Goal: Task Accomplishment & Management: Manage account settings

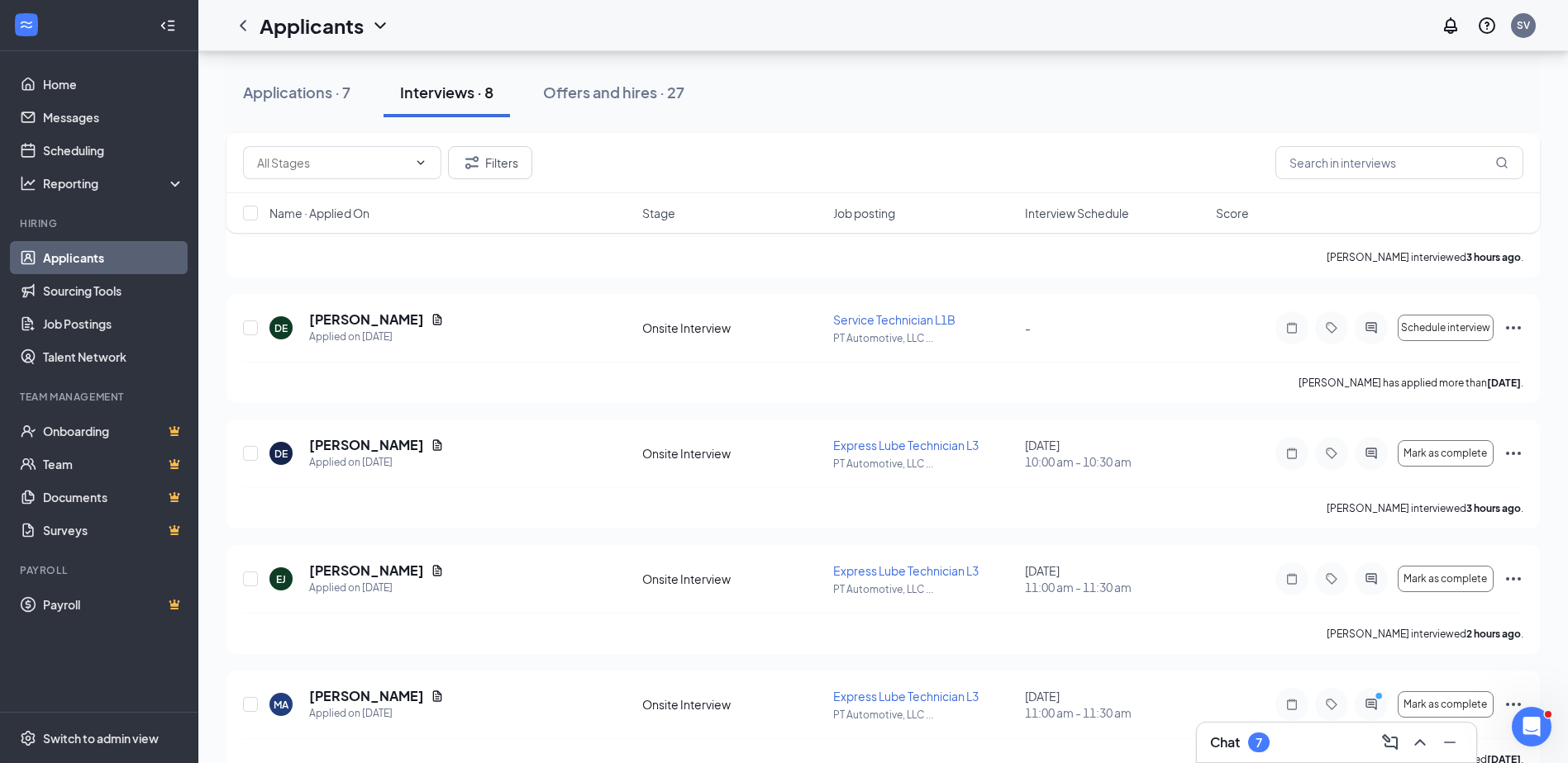
scroll to position [33, 0]
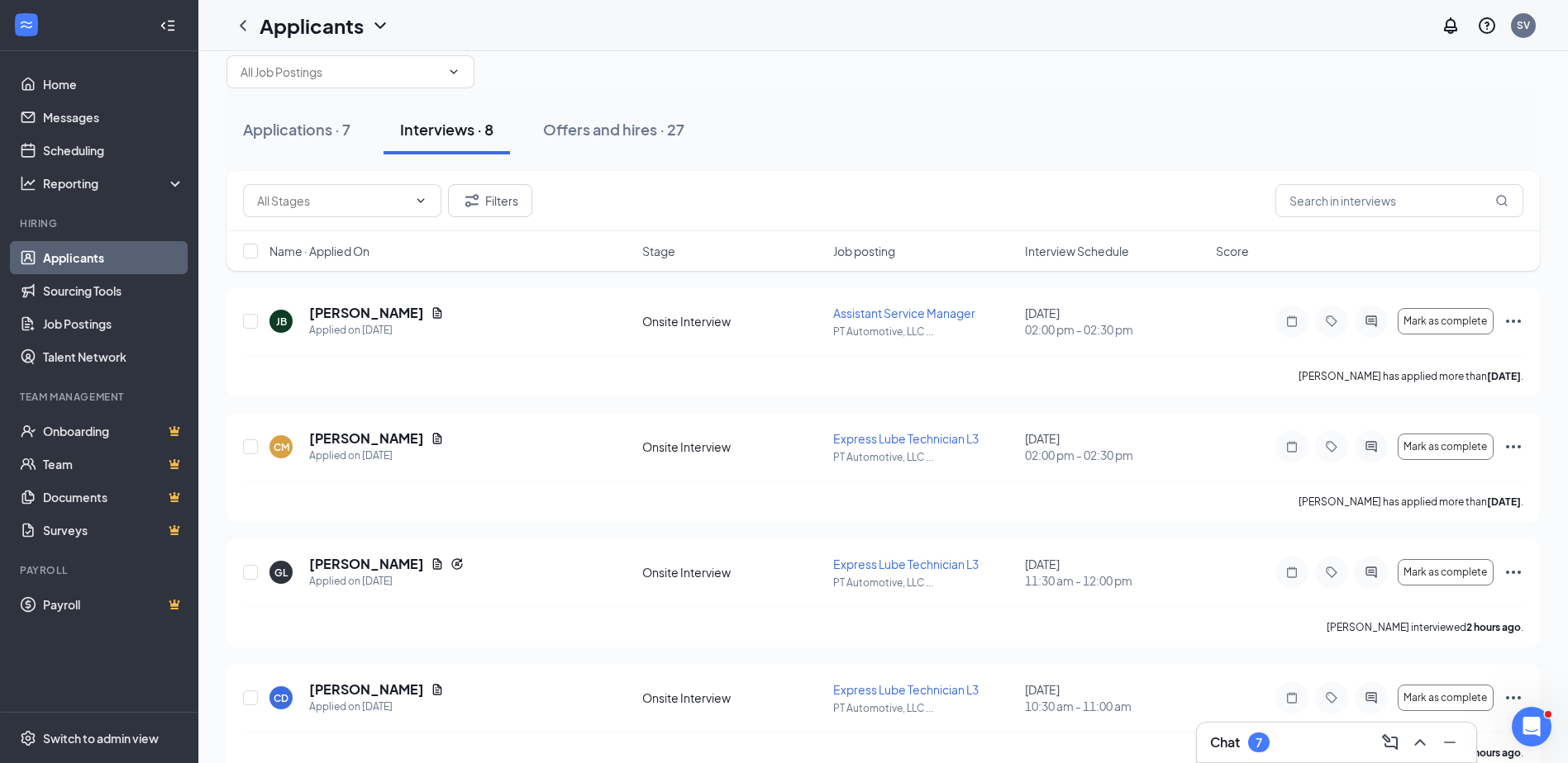
click at [598, 131] on div "Offers and hires · 27" at bounding box center [614, 129] width 142 height 21
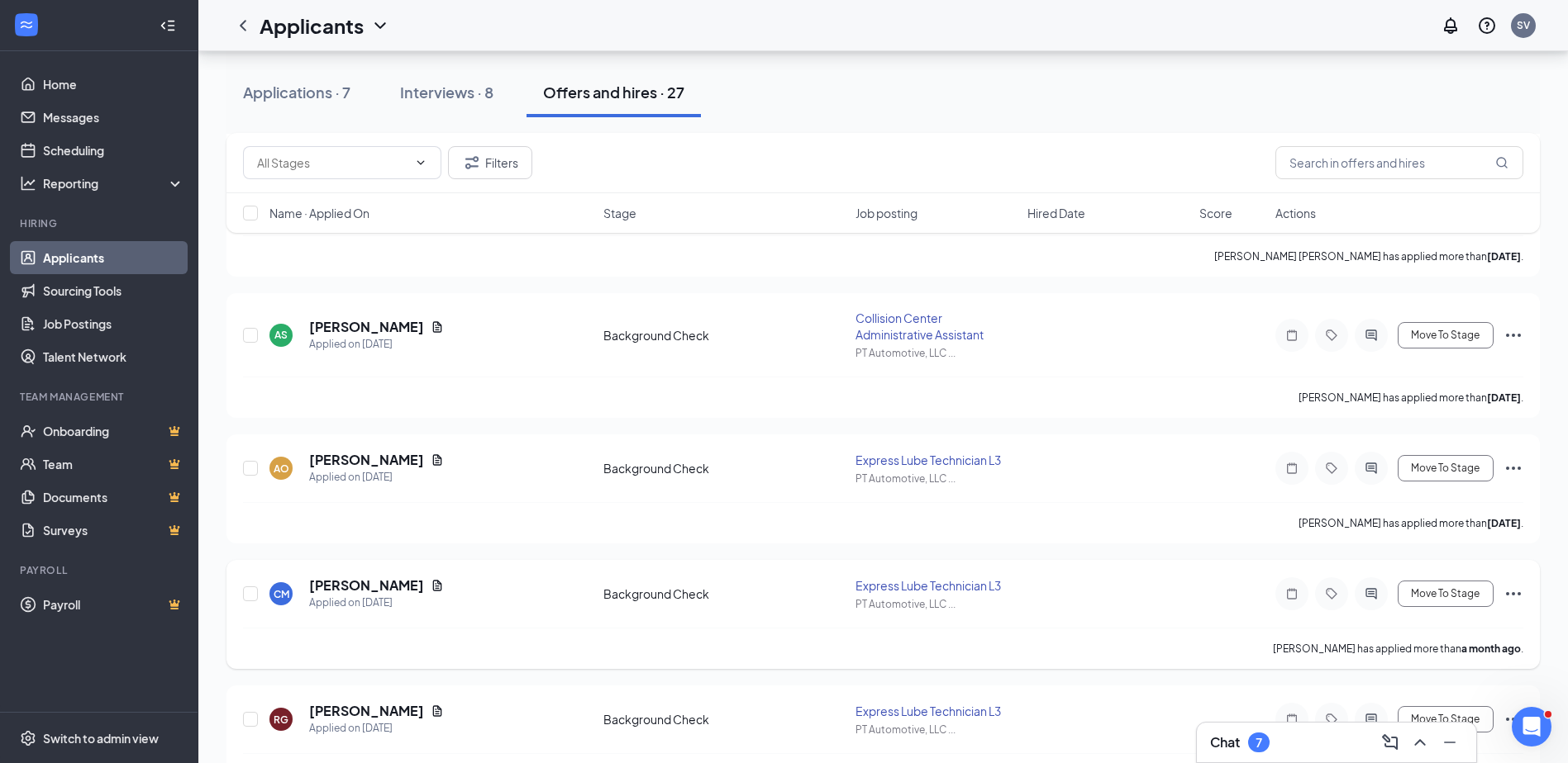
scroll to position [413, 0]
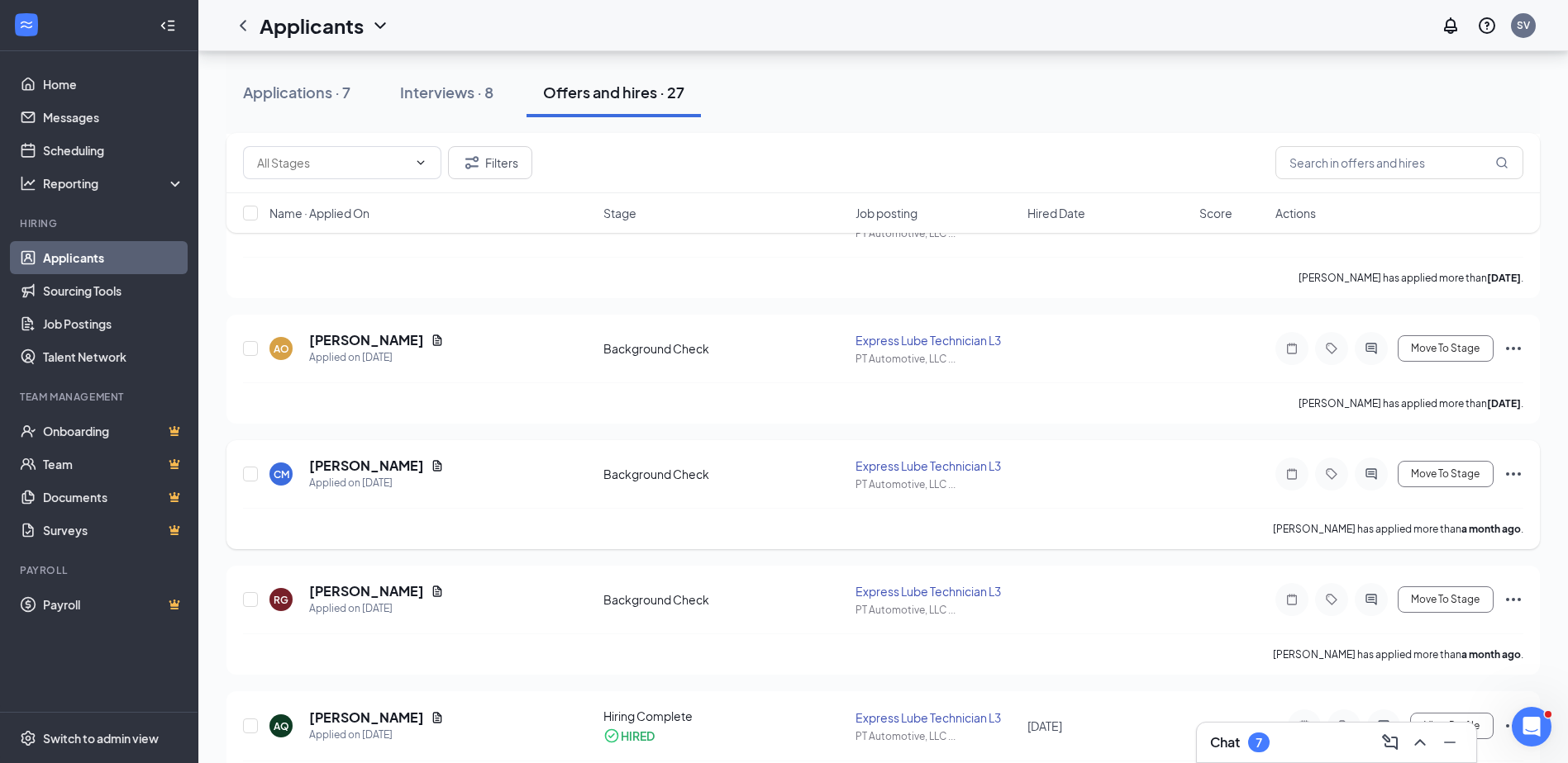
click at [1516, 471] on icon "Ellipses" at bounding box center [1513, 474] width 20 height 20
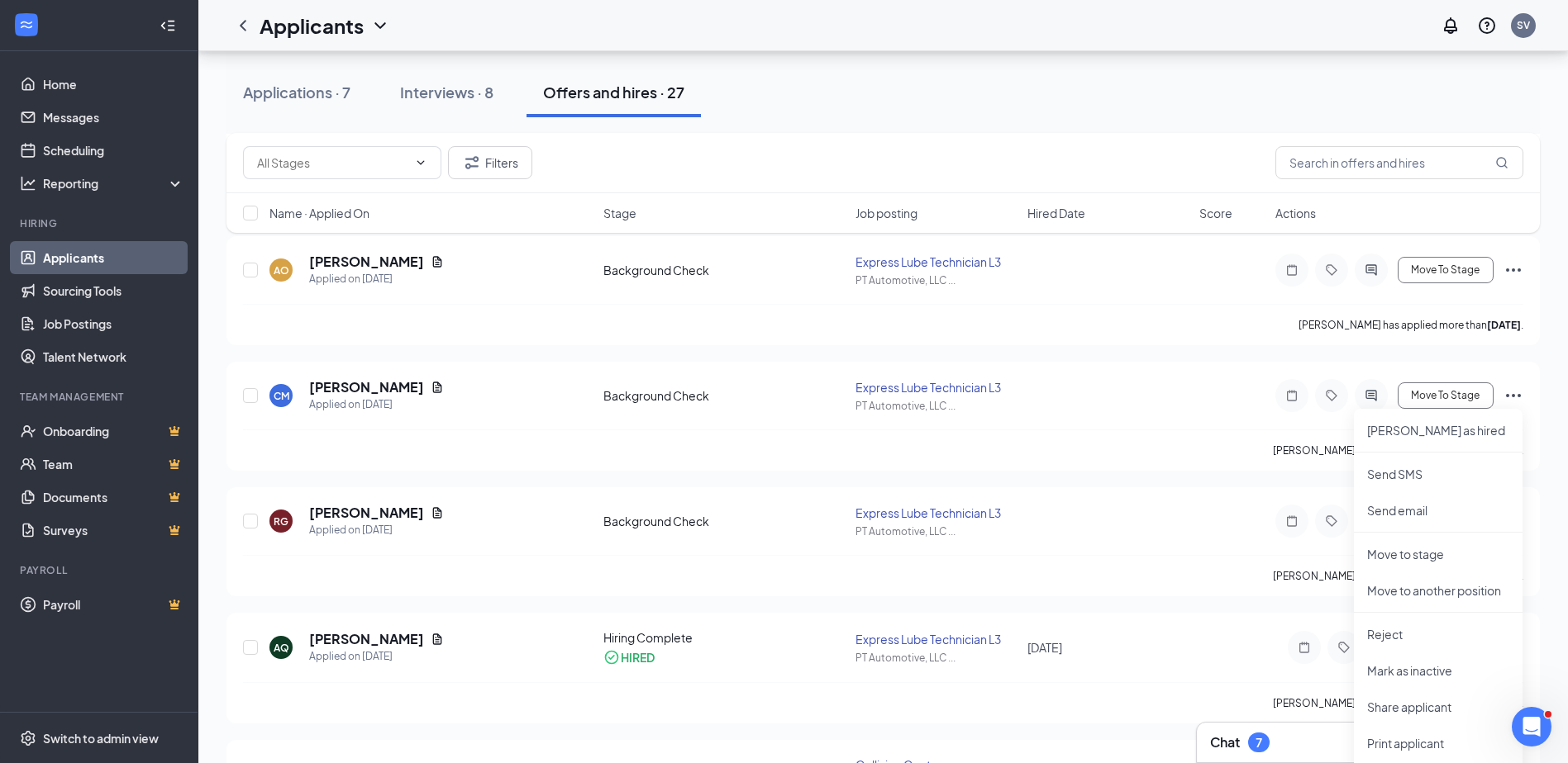
scroll to position [495, 0]
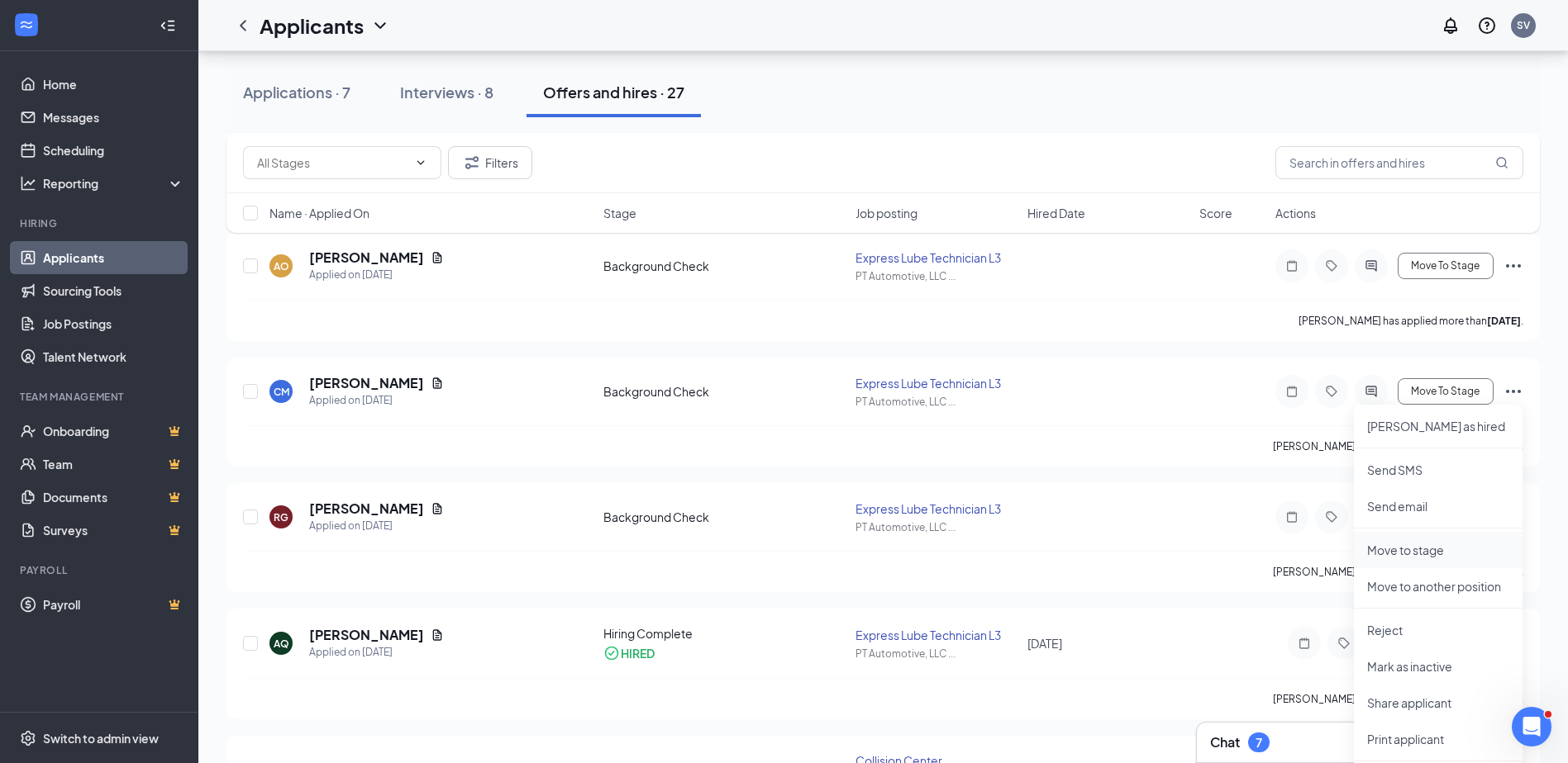
click at [1414, 554] on p "Move to stage" at bounding box center [1438, 550] width 143 height 16
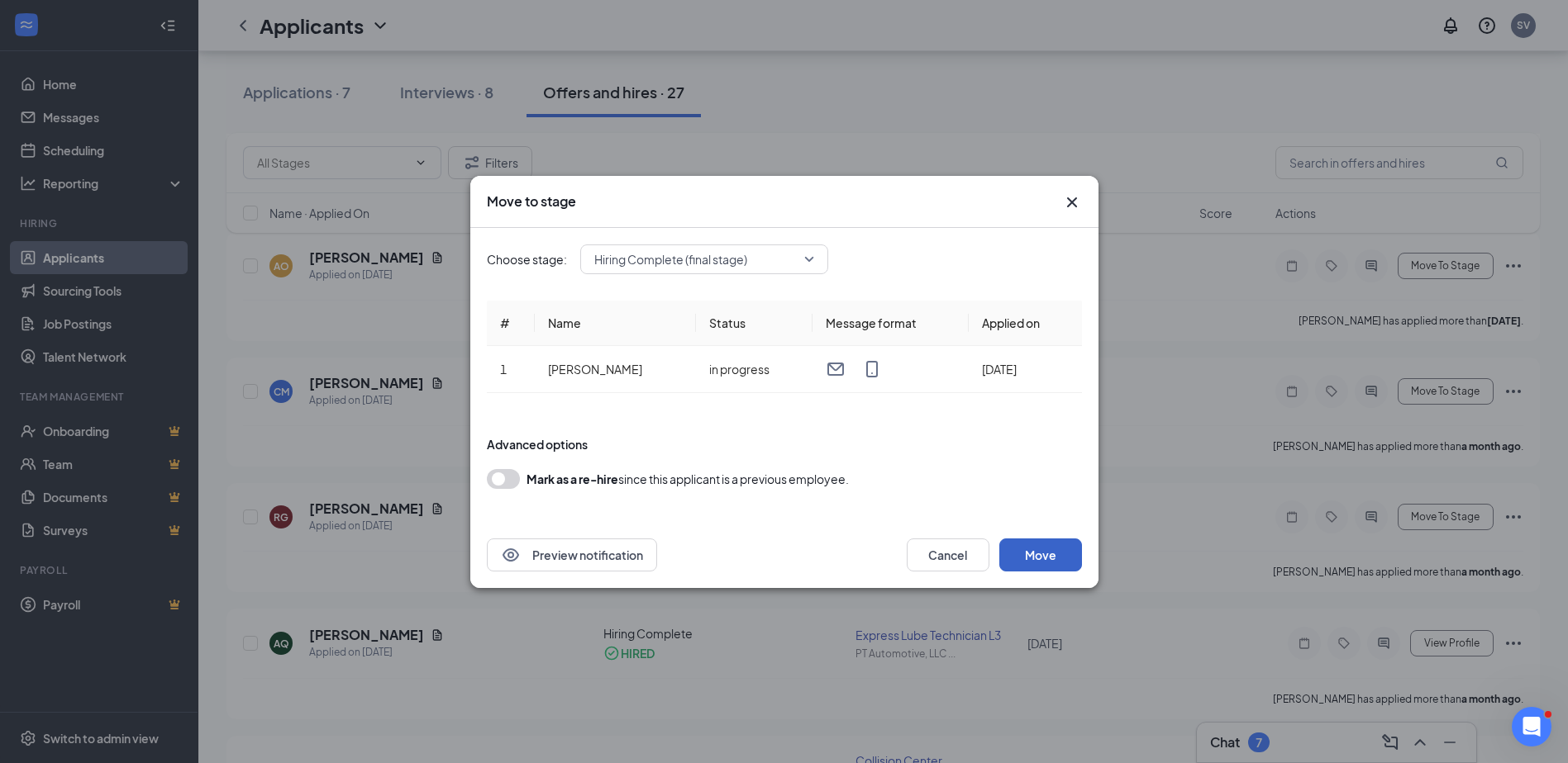
click at [1050, 556] on button "Move" at bounding box center [1041, 555] width 82 height 33
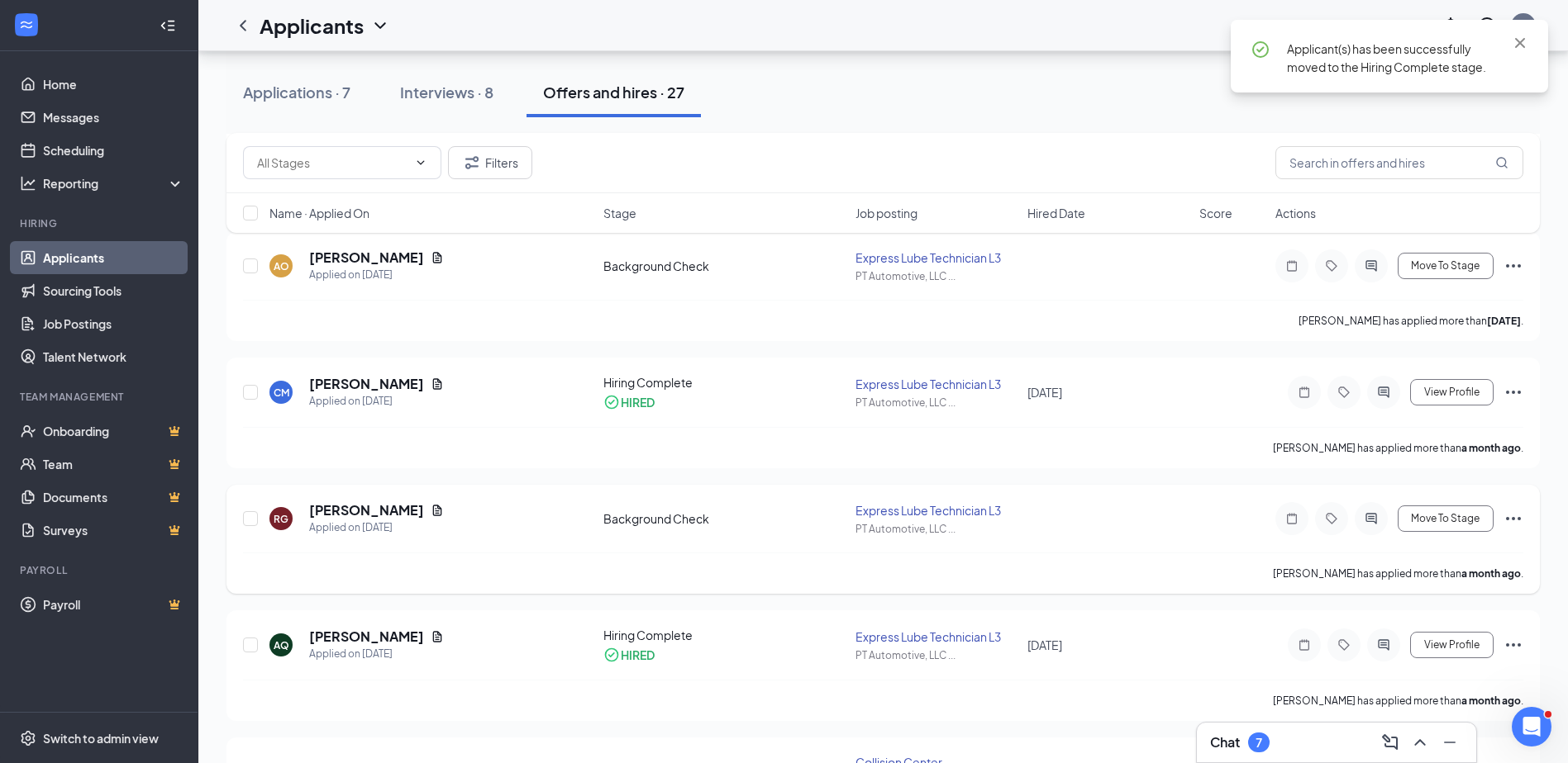
click at [1509, 518] on icon "Ellipses" at bounding box center [1513, 518] width 15 height 3
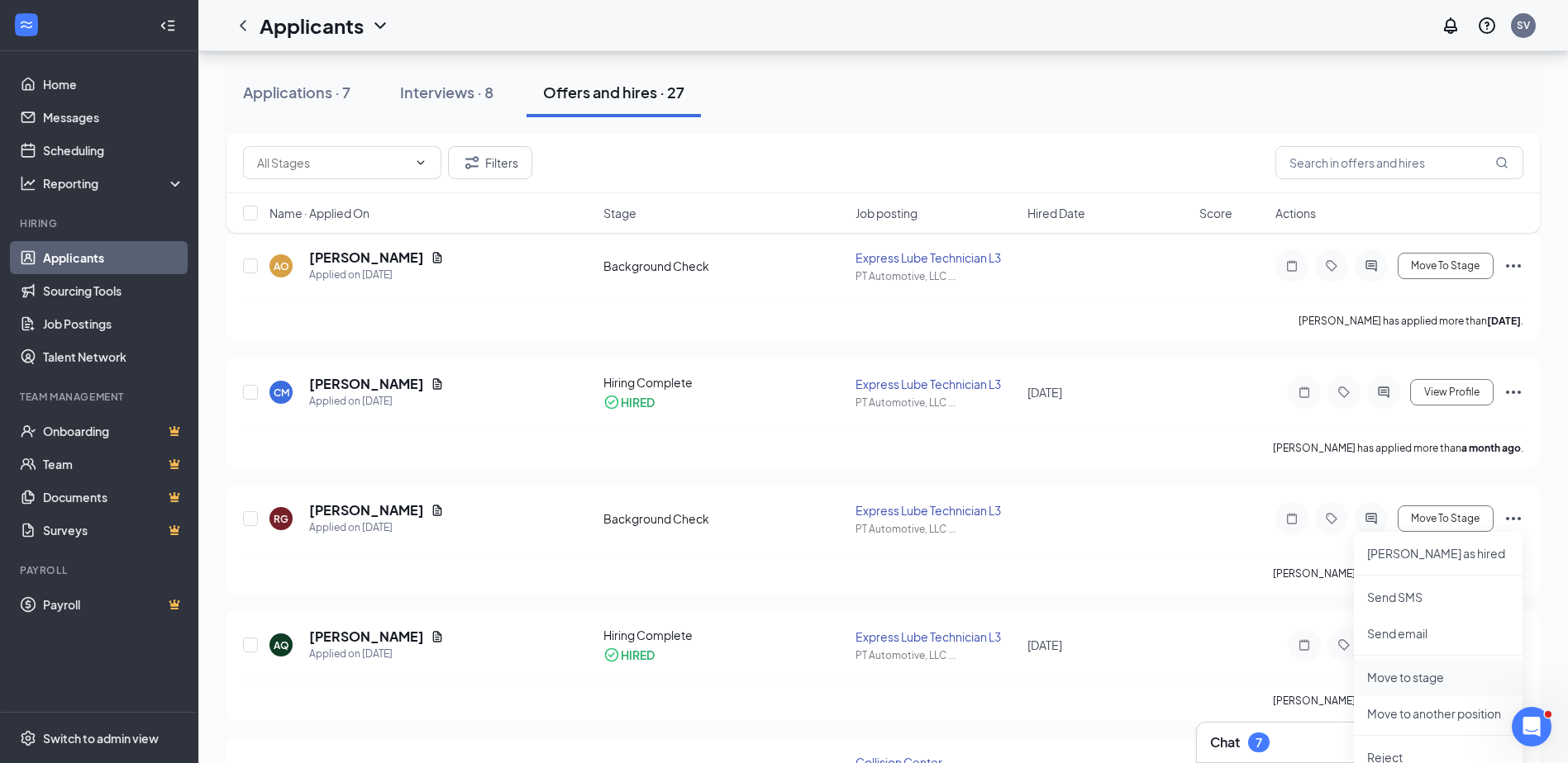
click at [1410, 678] on p "Move to stage" at bounding box center [1438, 677] width 143 height 16
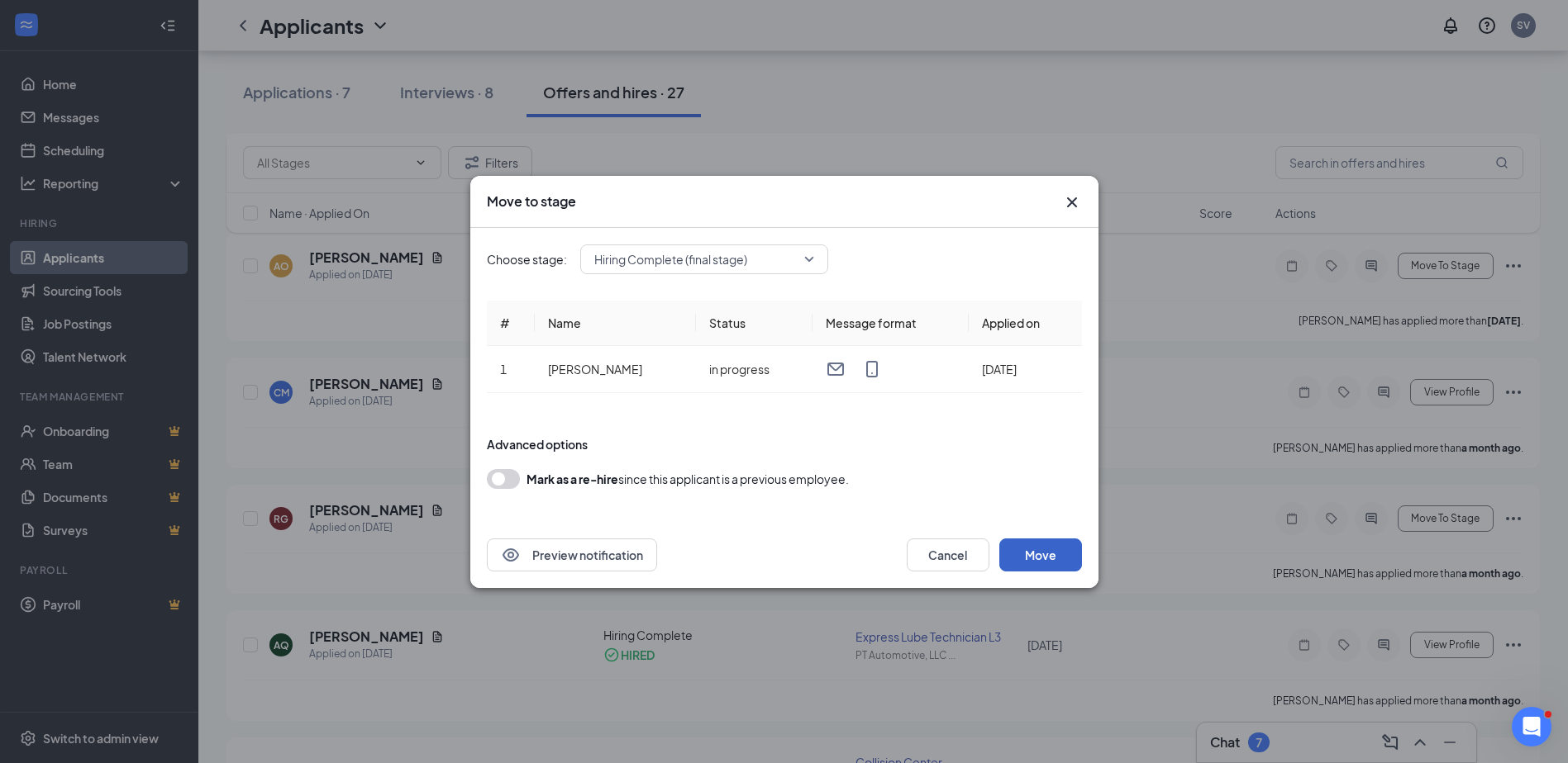
click at [1054, 556] on button "Move" at bounding box center [1041, 555] width 82 height 33
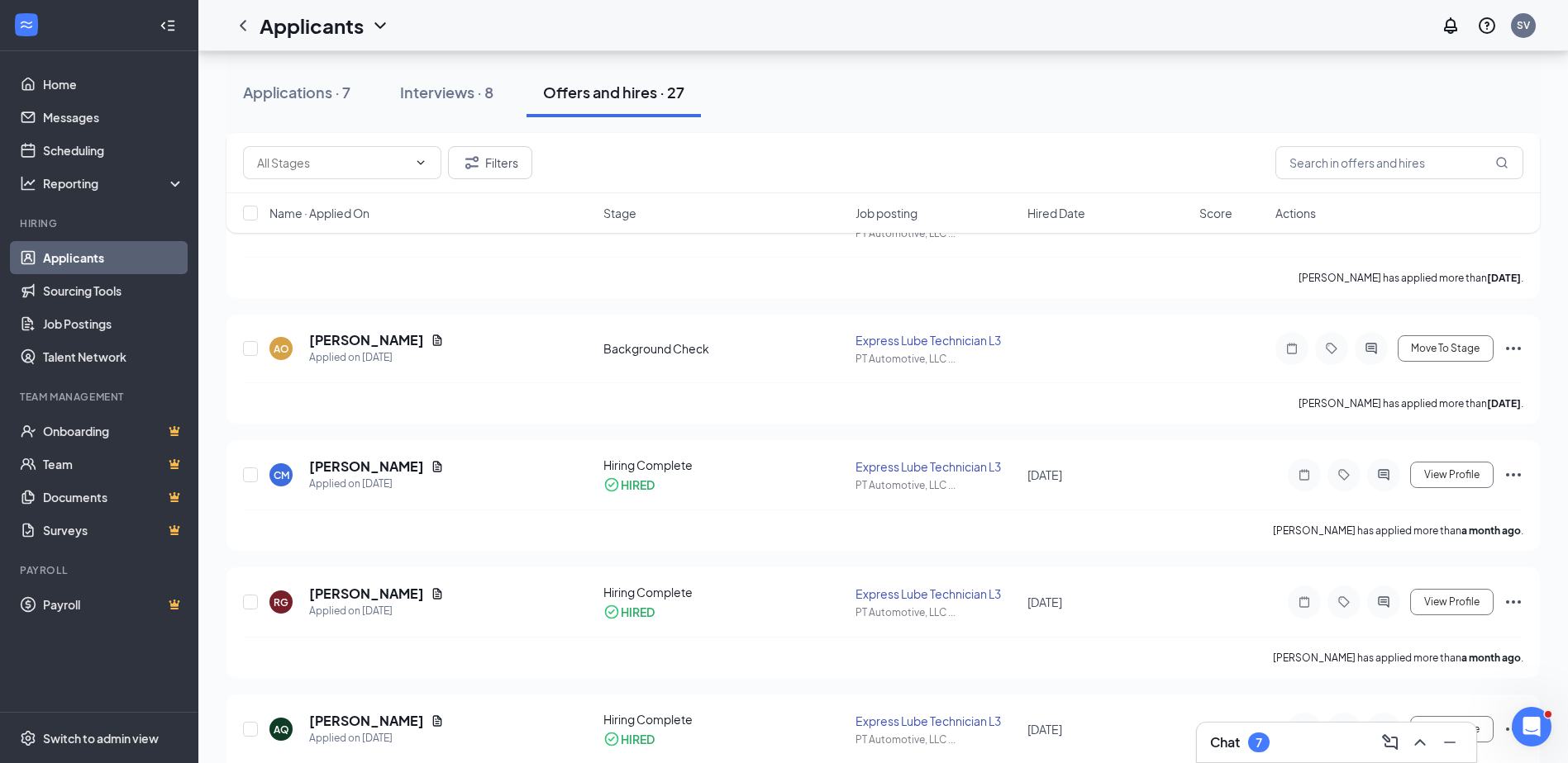
scroll to position [0, 0]
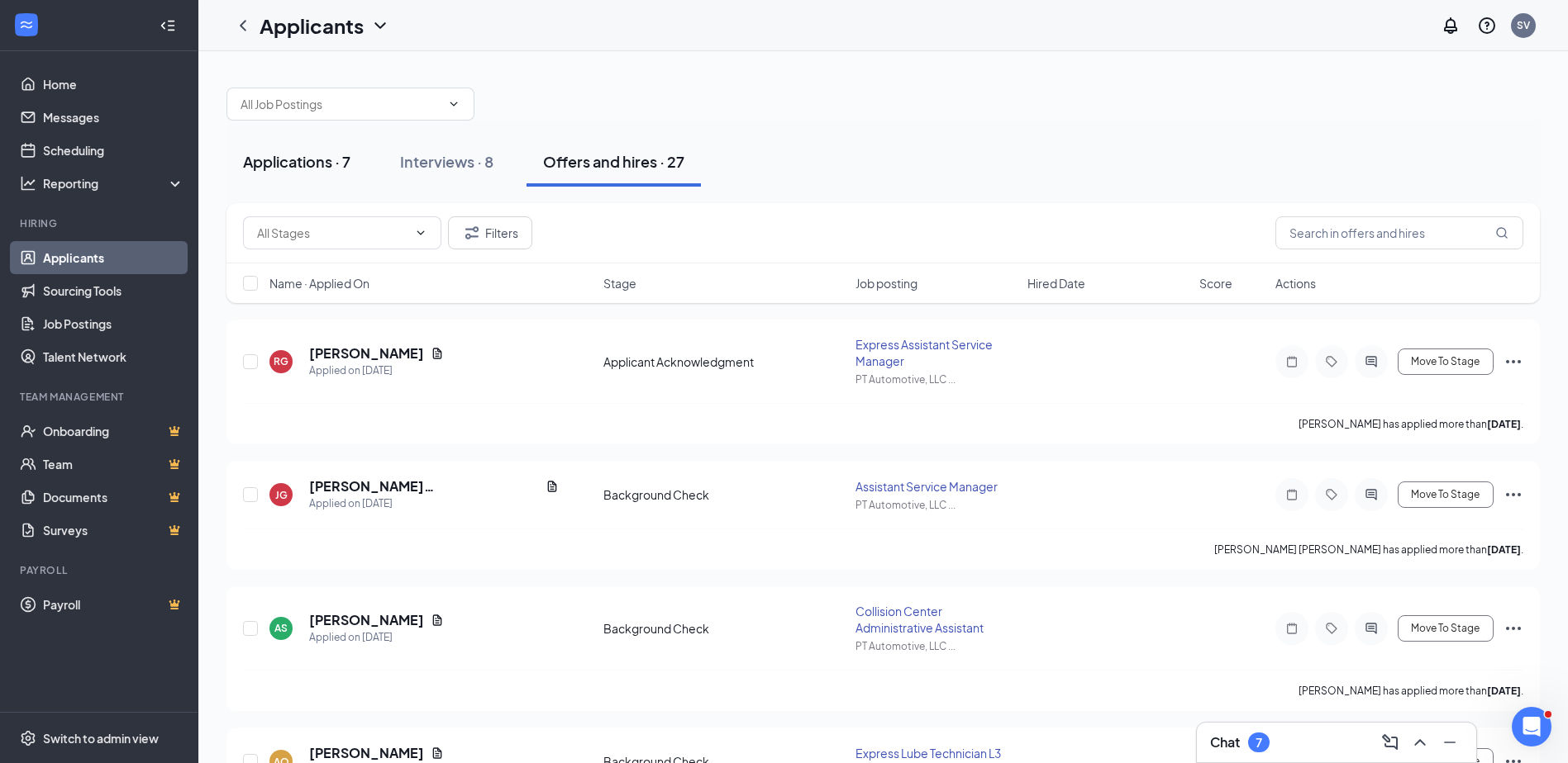
click at [289, 163] on div "Applications · 7" at bounding box center [297, 162] width 107 height 21
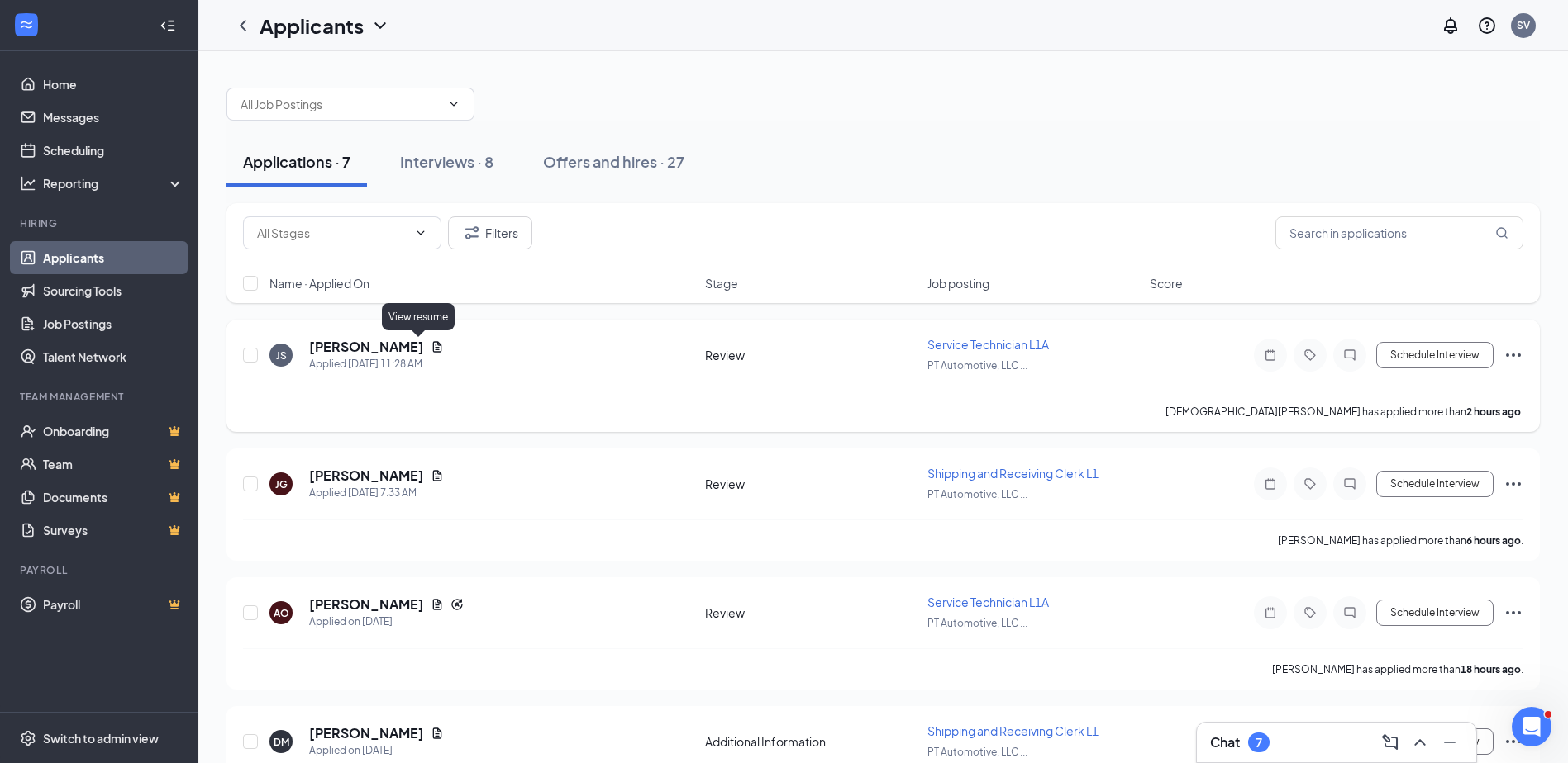
click at [433, 347] on icon "Document" at bounding box center [438, 346] width 10 height 11
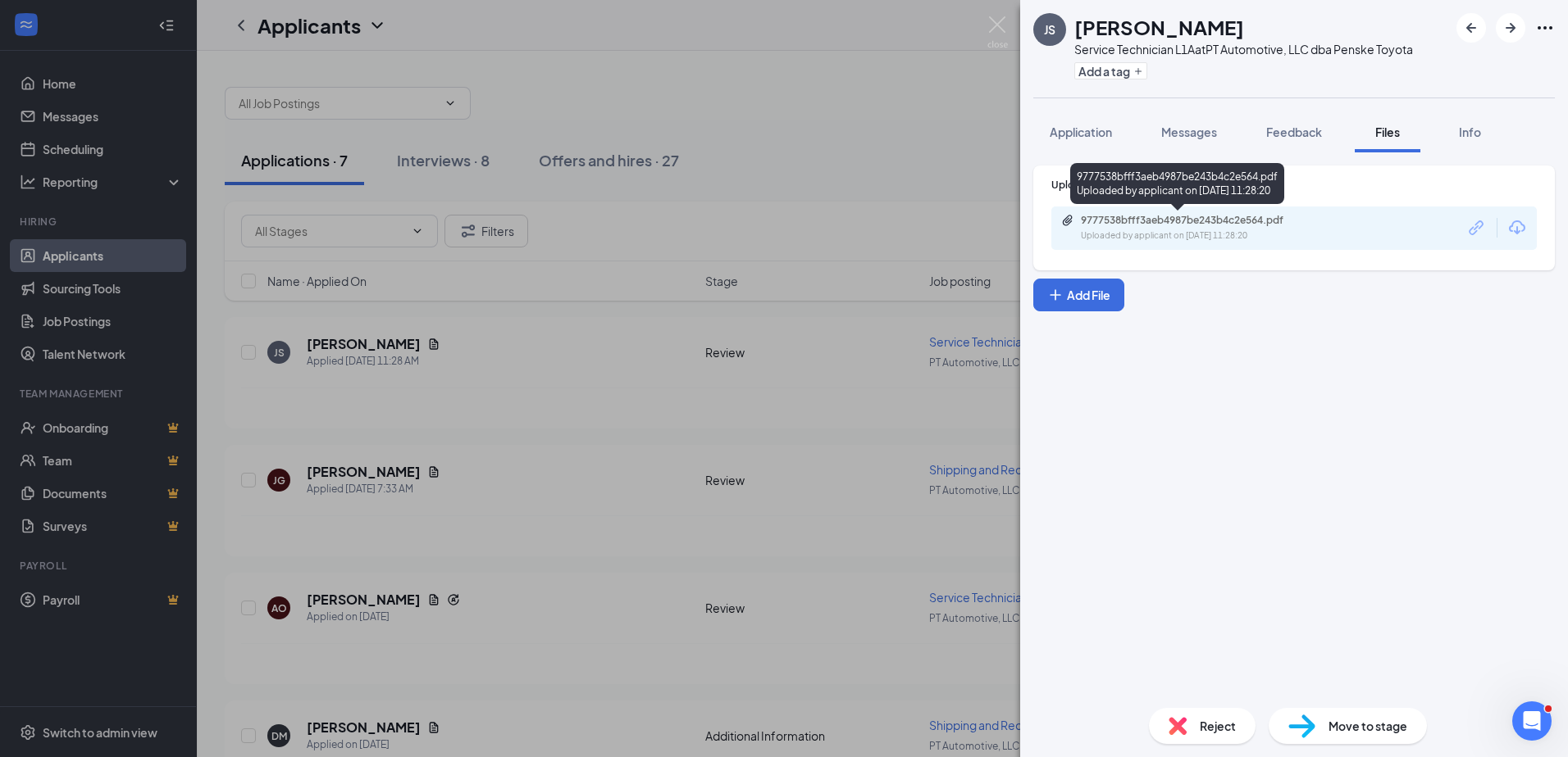
click at [1240, 220] on div "9777538bfff3aeb4987be243b4c2e564.pdf" at bounding box center [1196, 221] width 230 height 13
click at [997, 10] on div "JS [PERSON_NAME] Service Technician L1A at PT Automotive, LLC dba Penske Toyota…" at bounding box center [784, 378] width 1568 height 757
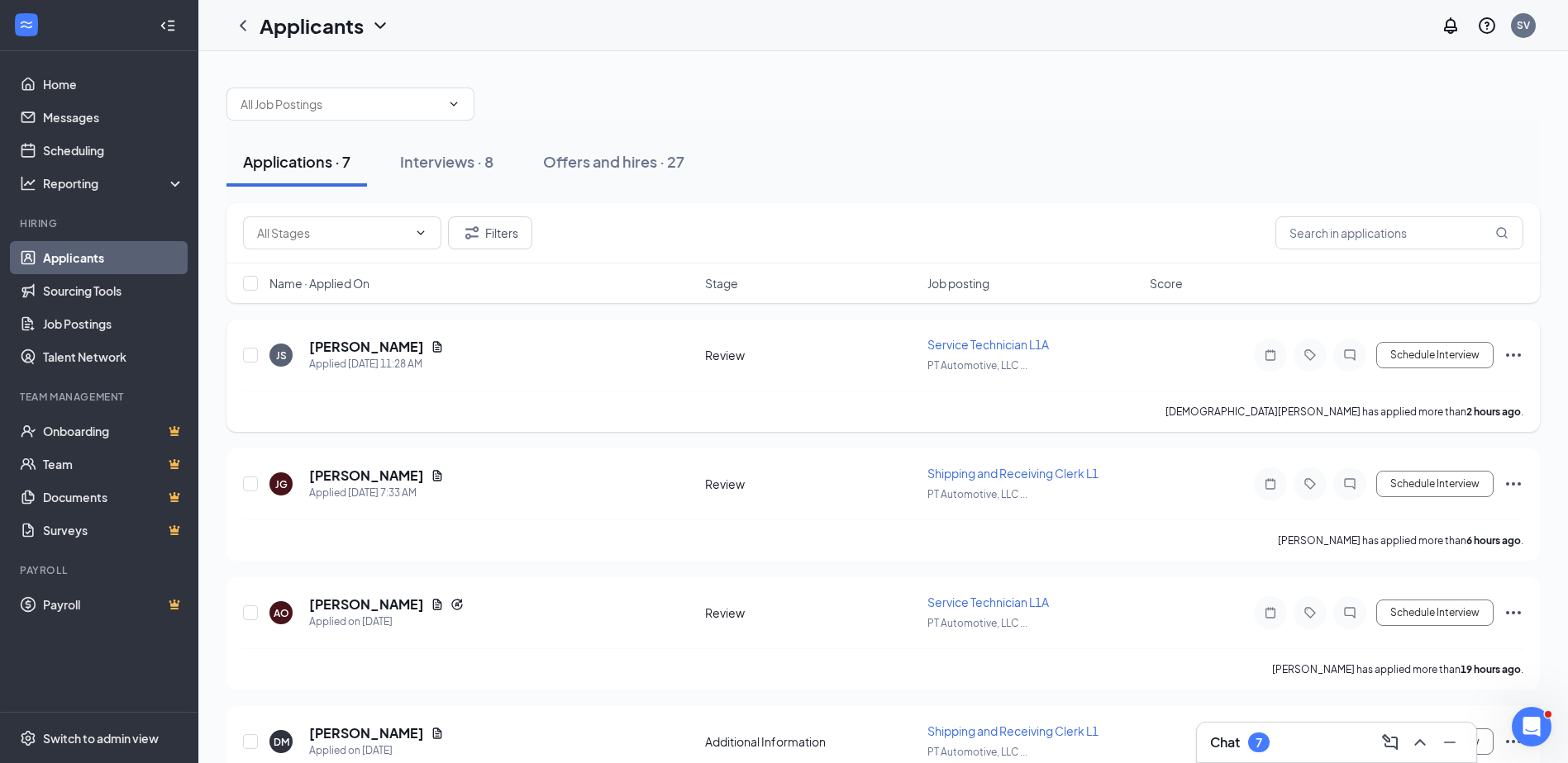
click at [1514, 357] on icon "Ellipses" at bounding box center [1513, 355] width 20 height 20
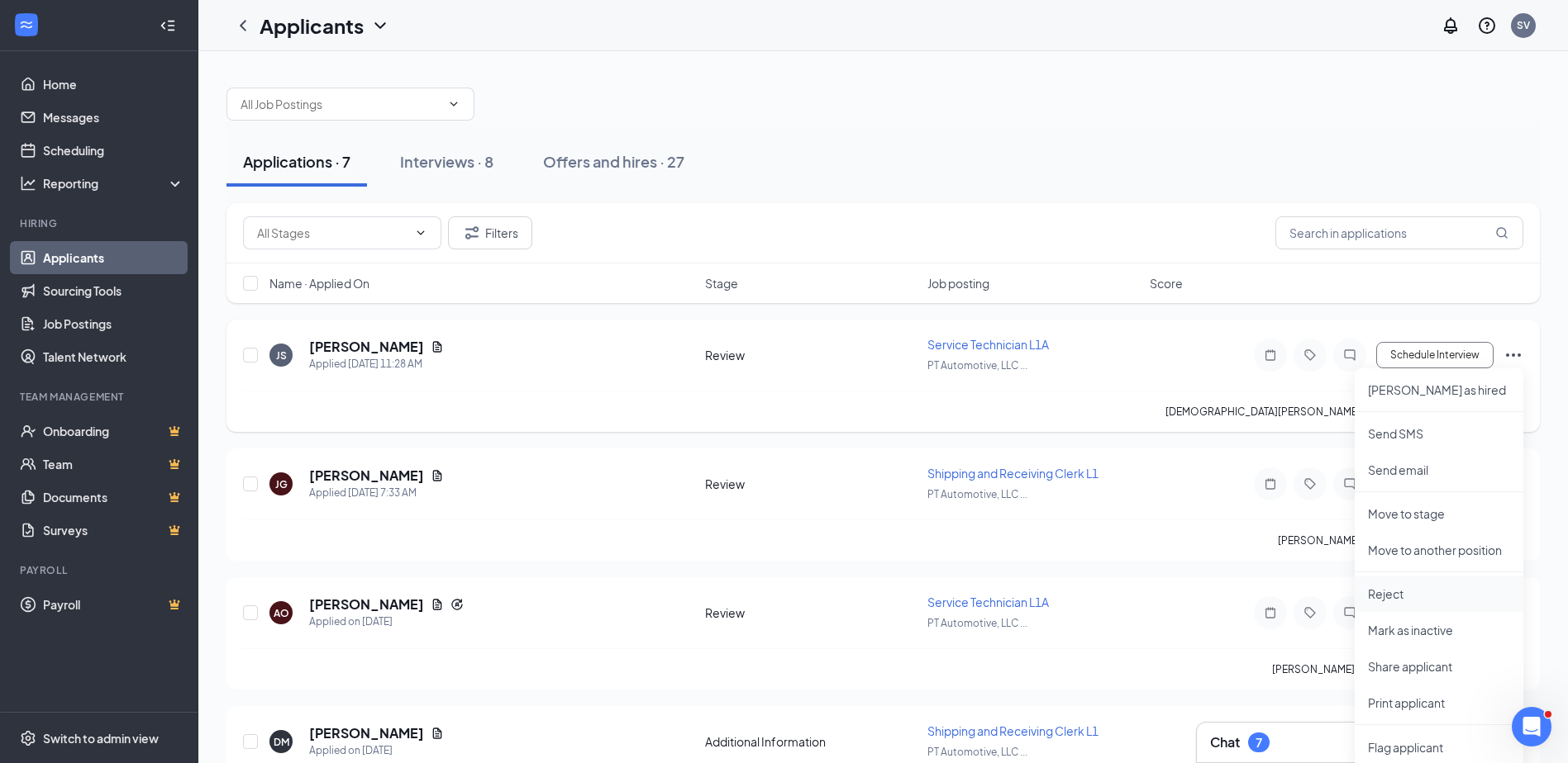
click at [1412, 594] on p "Reject" at bounding box center [1439, 594] width 143 height 16
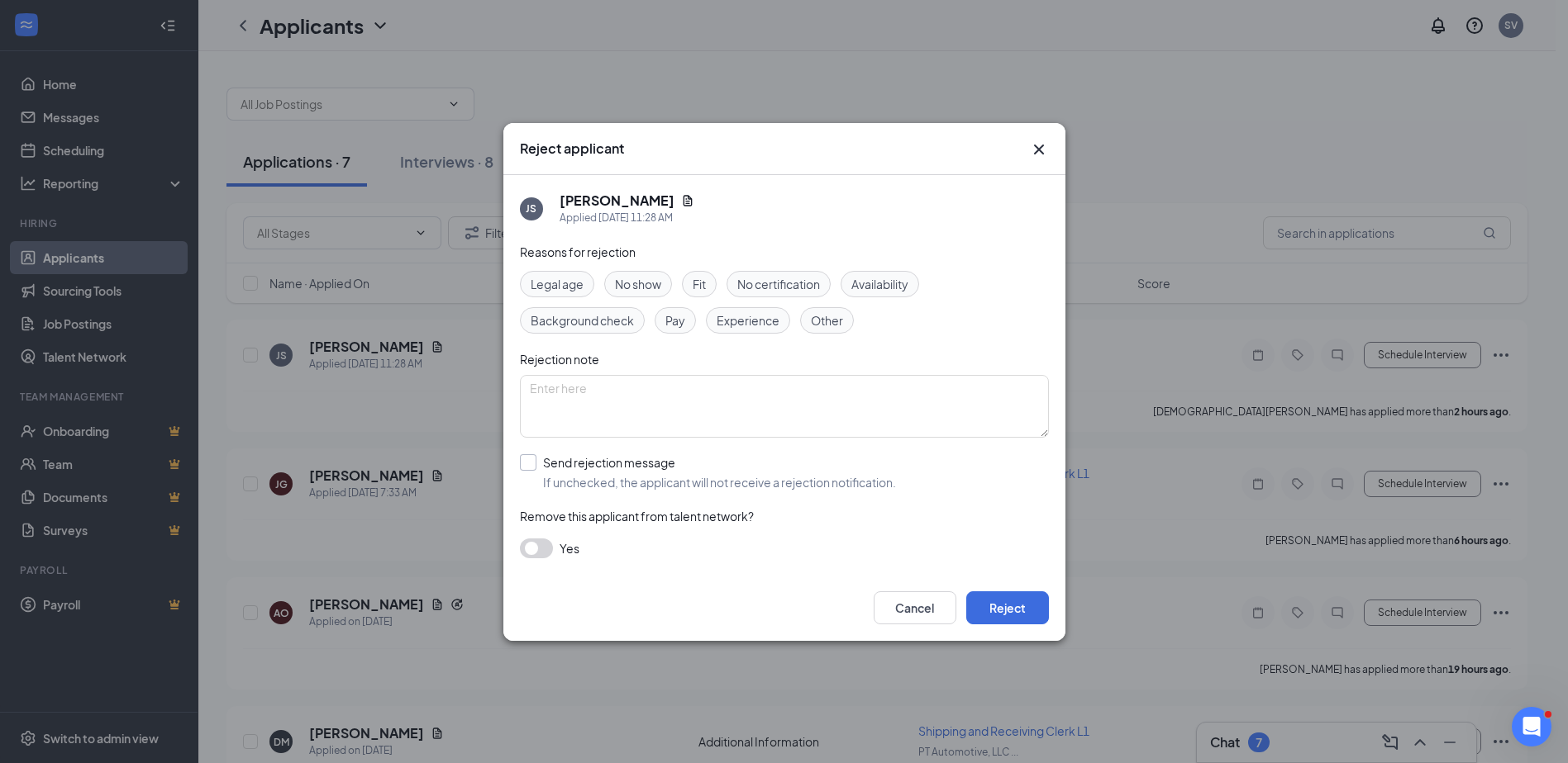
click at [529, 461] on input "Send rejection message If unchecked, the applicant will not receive a rejection…" at bounding box center [707, 472] width 376 height 36
checkbox input "true"
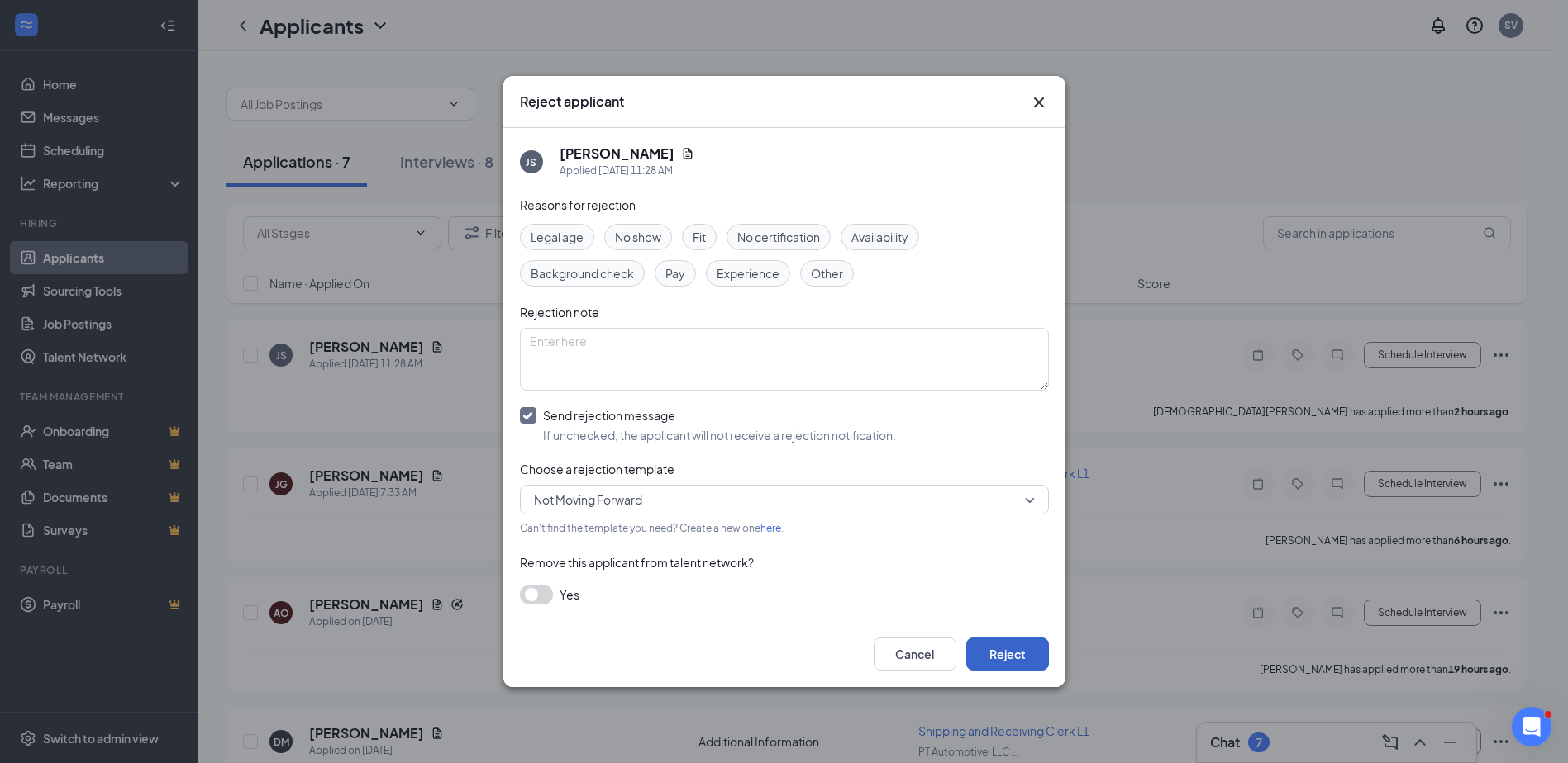
click at [1027, 657] on button "Reject" at bounding box center [1007, 654] width 82 height 33
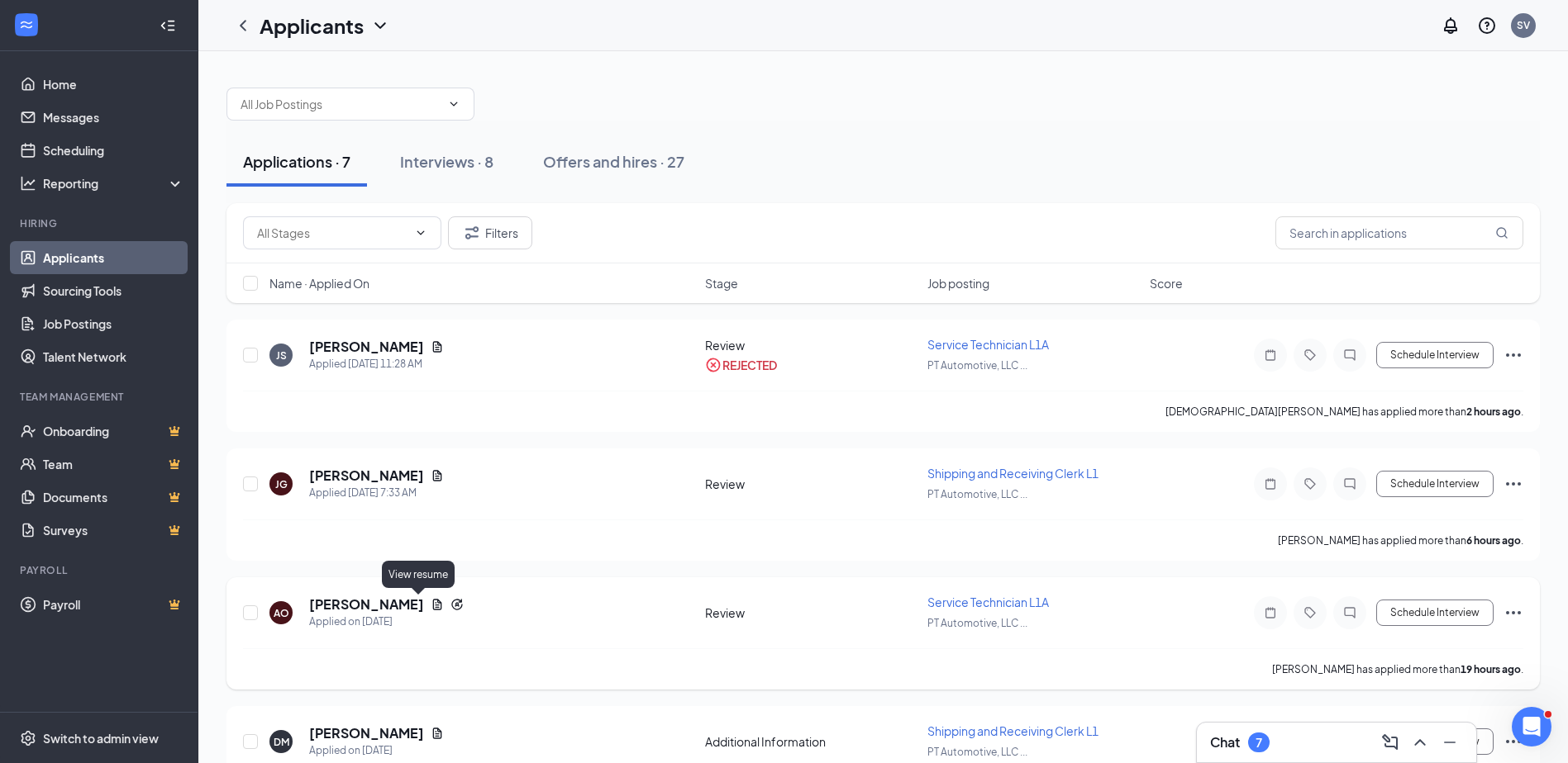
click at [431, 601] on icon "Document" at bounding box center [437, 605] width 13 height 13
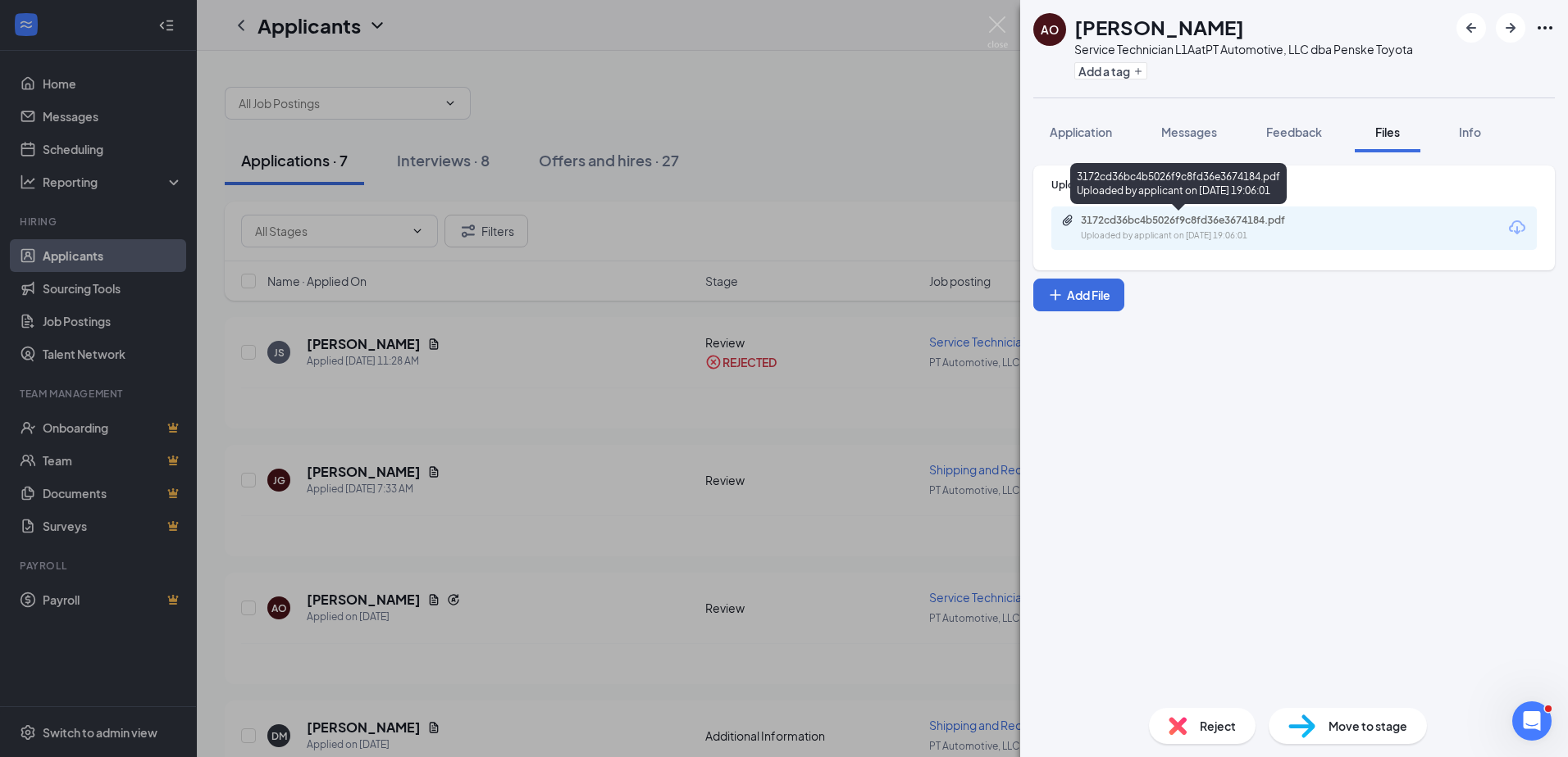
click at [1121, 228] on div "3172cd36bc4b5026f9c8fd36e3674184.pdf Uploaded by applicant on [DATE] 19:06:01" at bounding box center [1194, 229] width 266 height 28
click at [998, 24] on img at bounding box center [998, 32] width 21 height 32
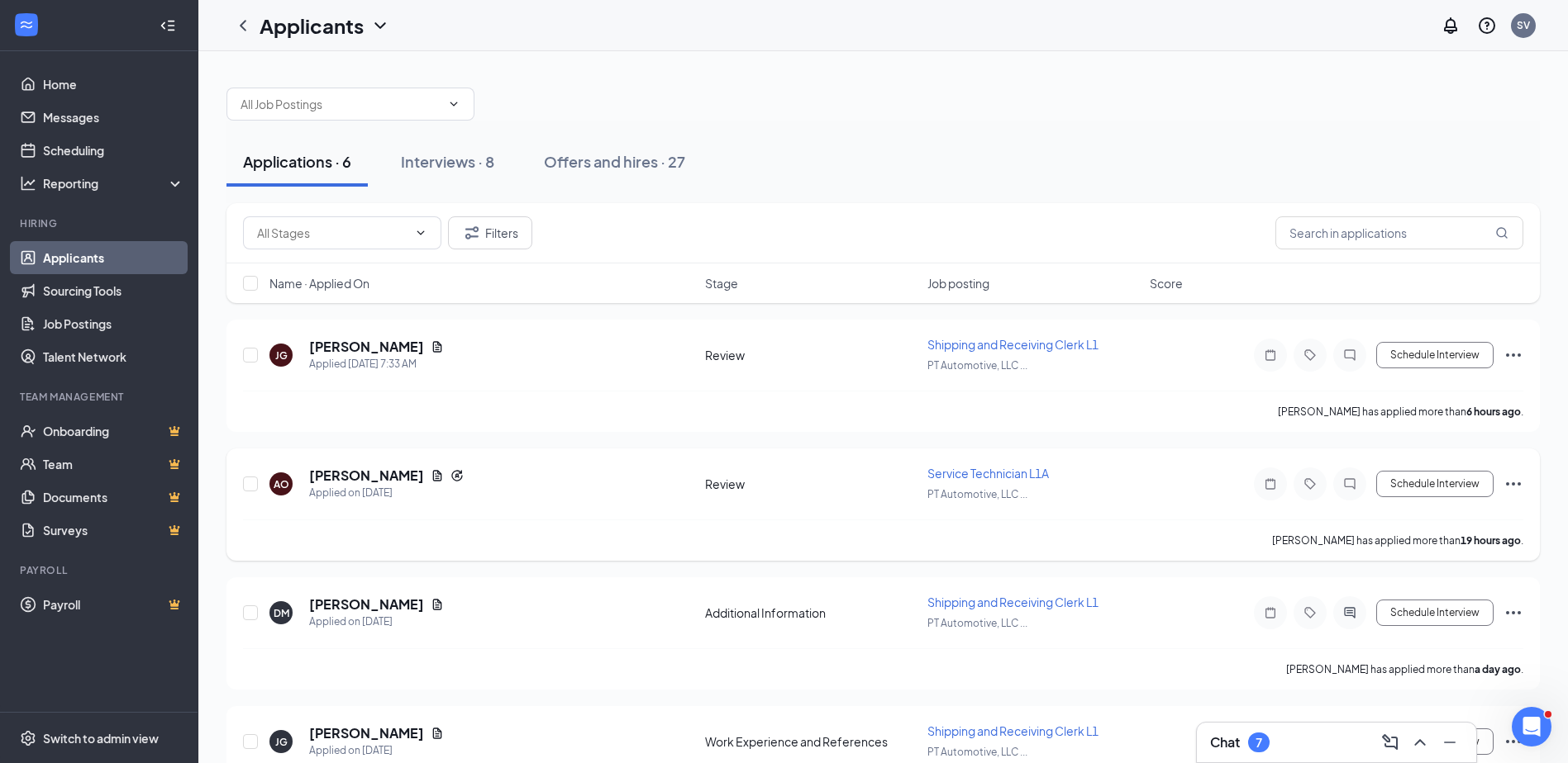
click at [1509, 482] on icon "Ellipses" at bounding box center [1513, 484] width 20 height 20
click at [1389, 721] on p "Reject" at bounding box center [1439, 722] width 143 height 16
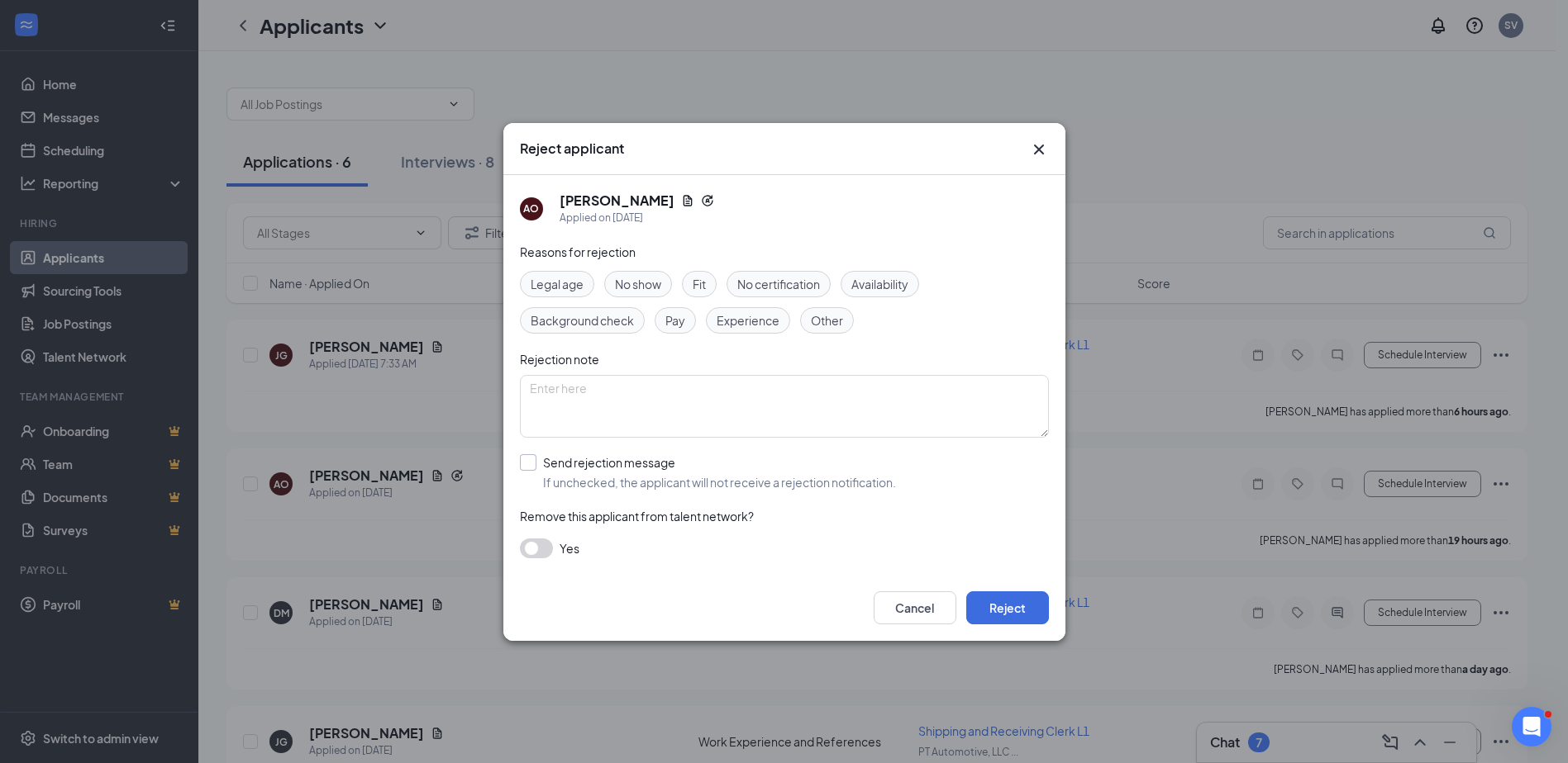
click at [526, 463] on input "Send rejection message If unchecked, the applicant will not receive a rejection…" at bounding box center [707, 472] width 376 height 36
checkbox input "true"
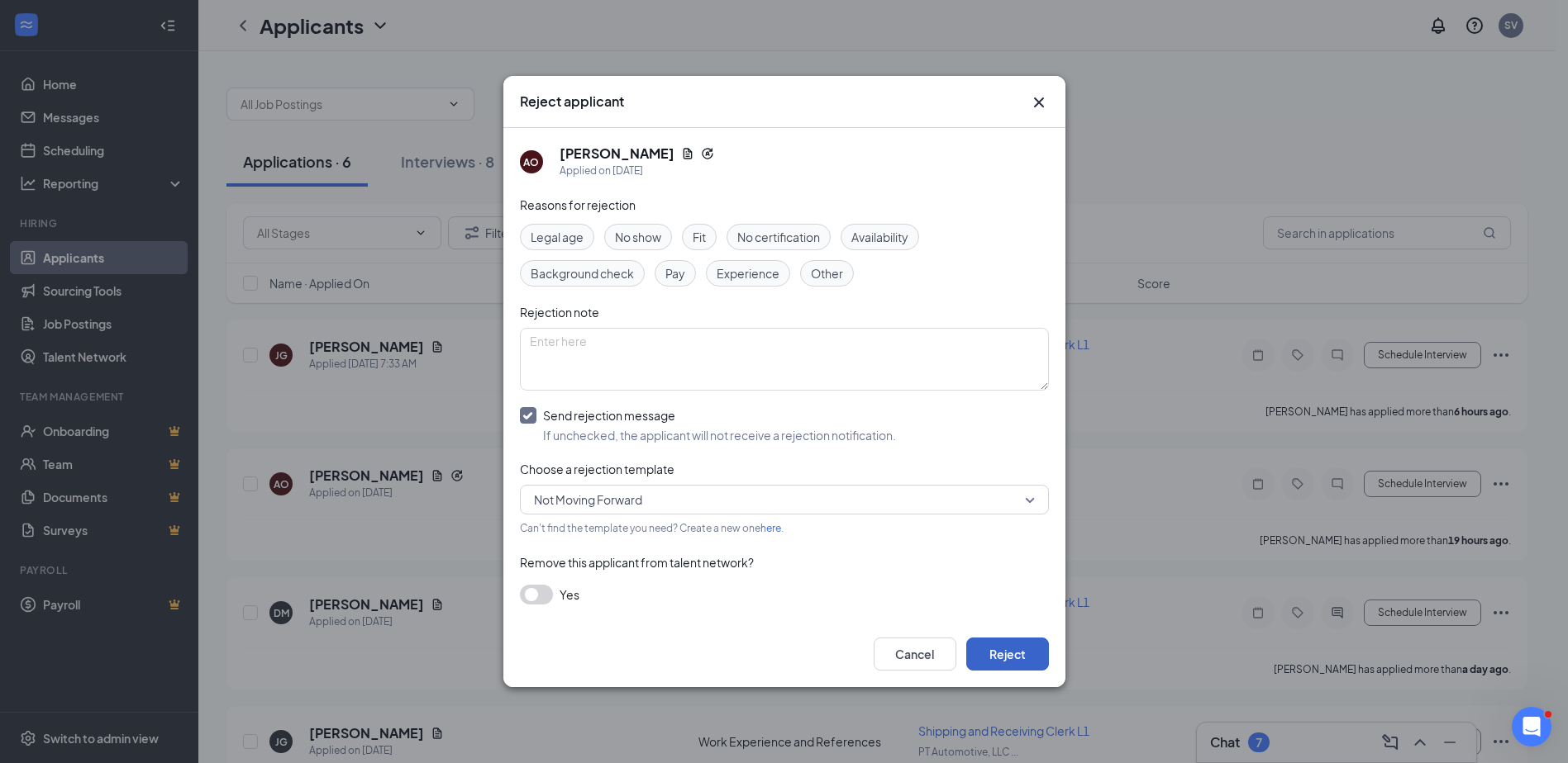
click at [991, 649] on button "Reject" at bounding box center [1007, 654] width 82 height 33
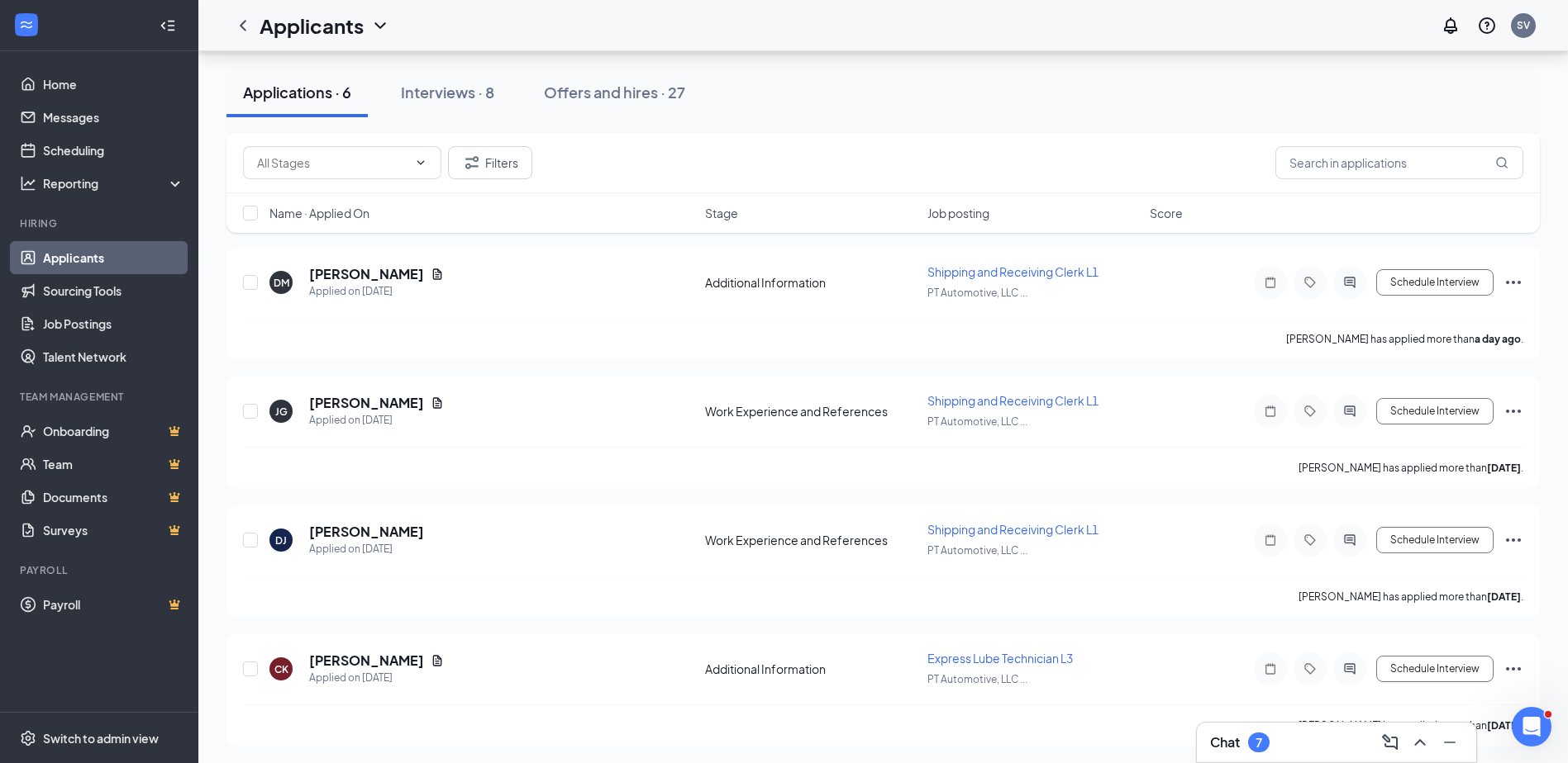
scroll to position [333, 0]
click at [1510, 668] on icon "Ellipses" at bounding box center [1513, 666] width 20 height 20
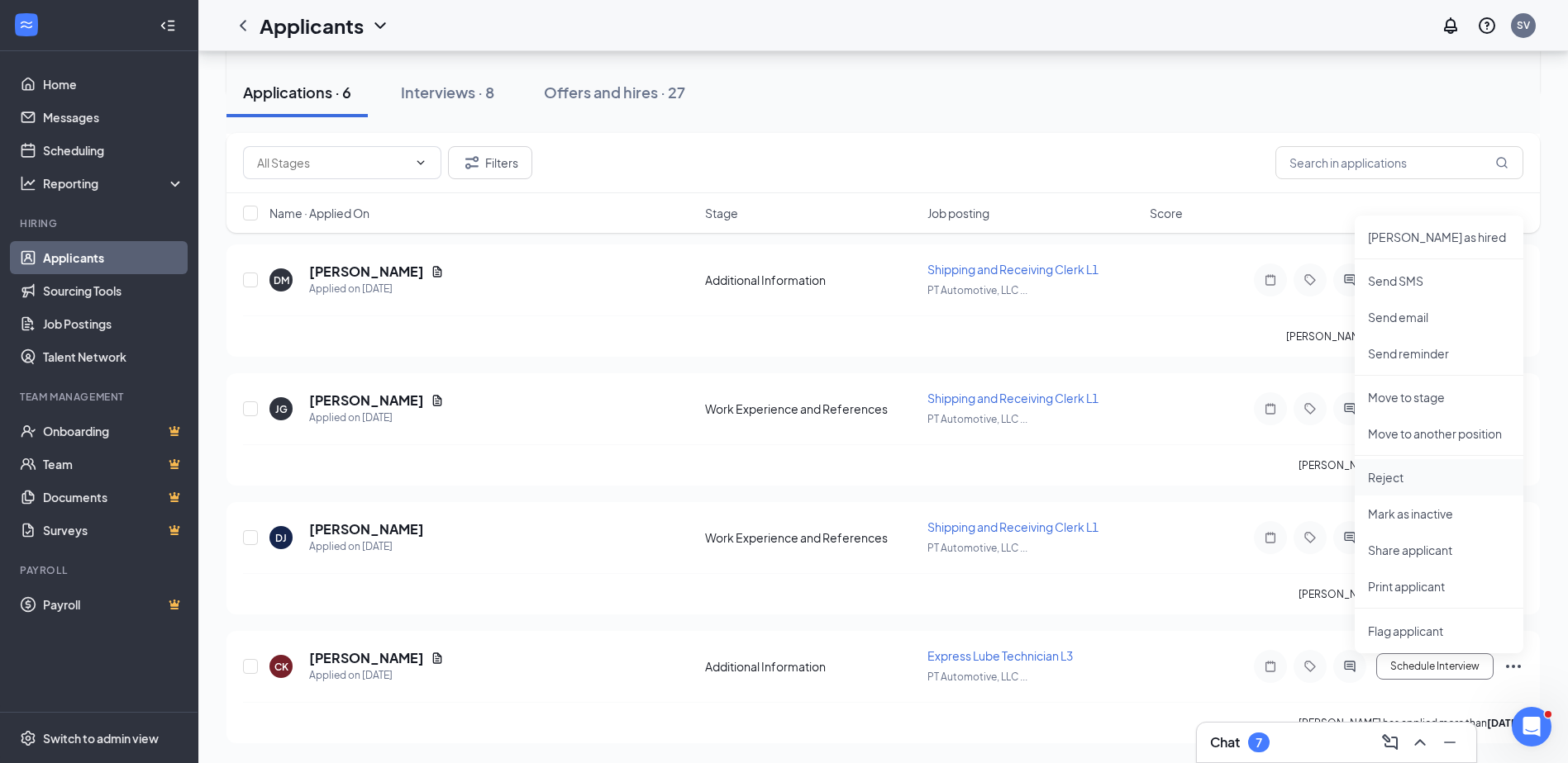
click at [1380, 478] on p "Reject" at bounding box center [1439, 477] width 143 height 16
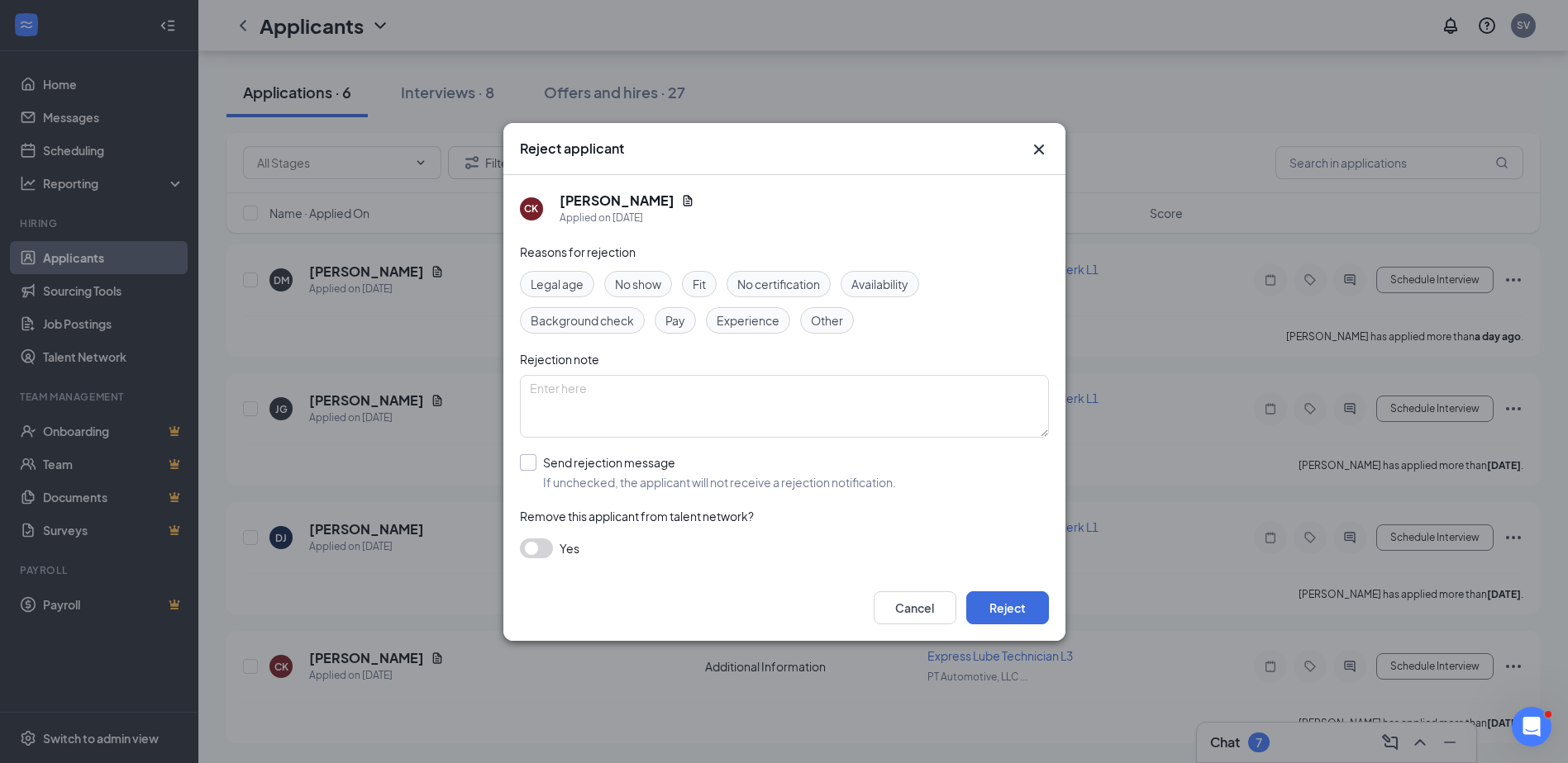
click at [529, 459] on input "Send rejection message If unchecked, the applicant will not receive a rejection…" at bounding box center [707, 472] width 376 height 36
checkbox input "true"
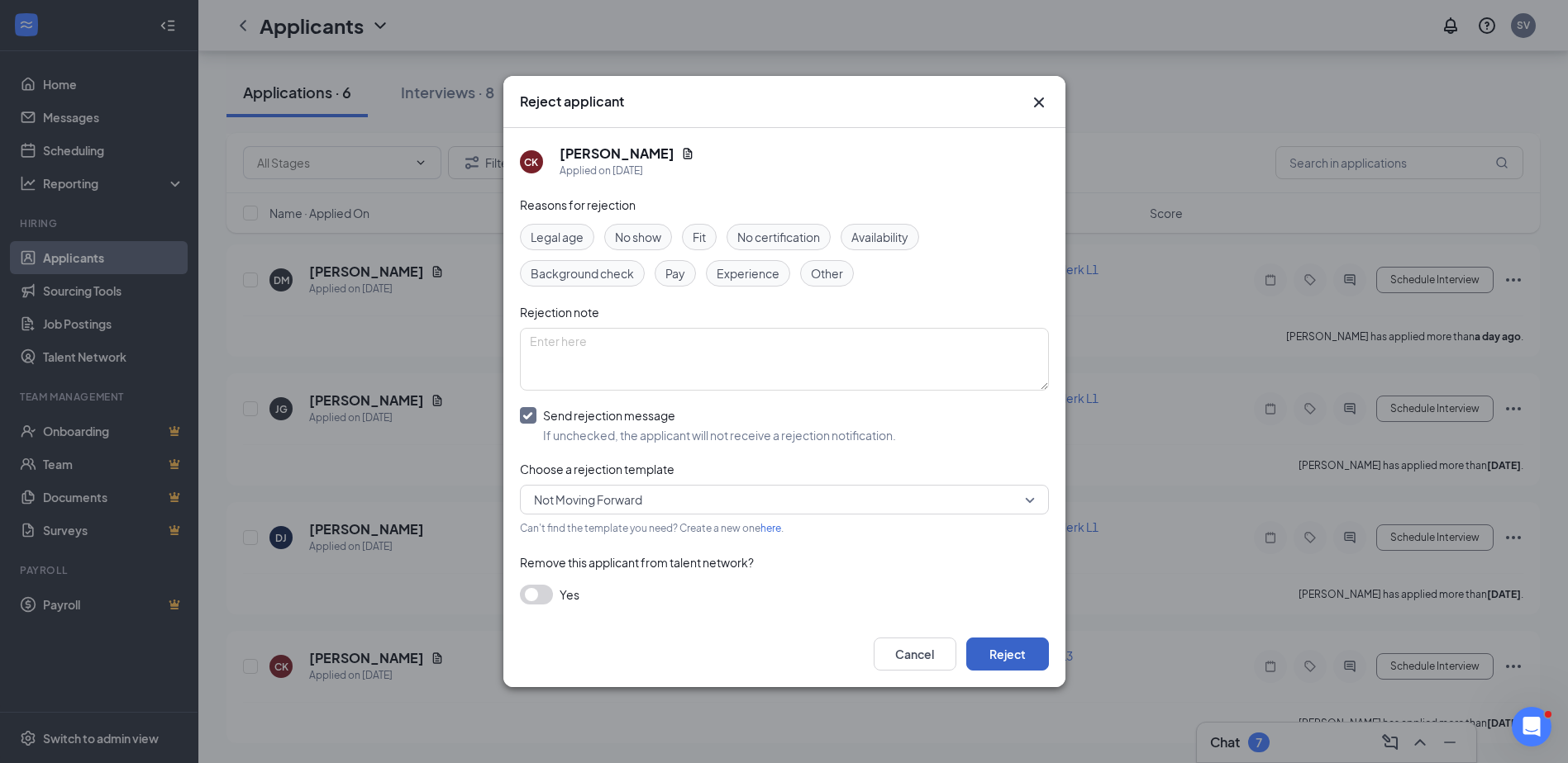
click at [1016, 657] on button "Reject" at bounding box center [1007, 654] width 82 height 33
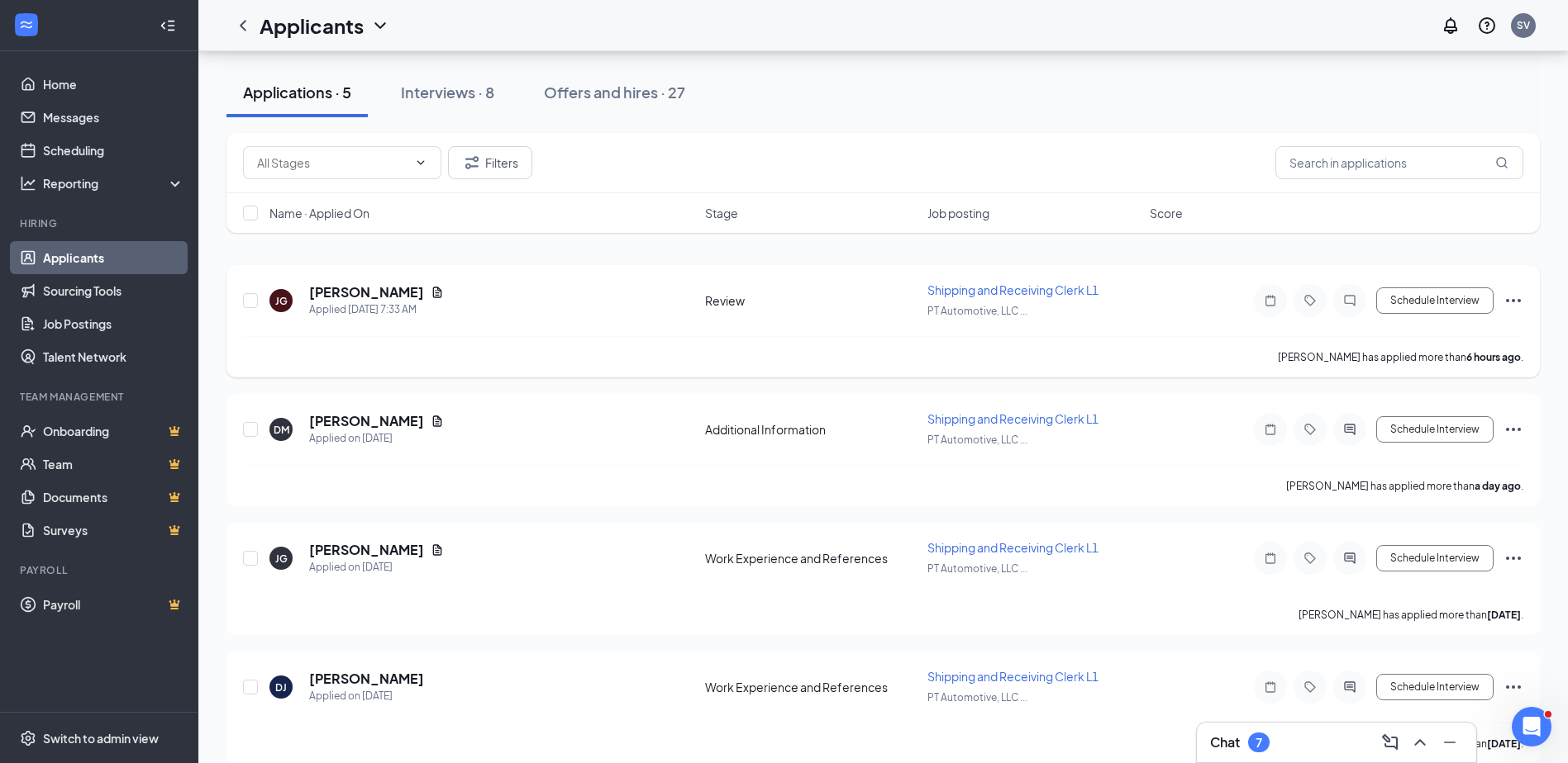
scroll to position [0, 0]
